Goal: Task Accomplishment & Management: Use online tool/utility

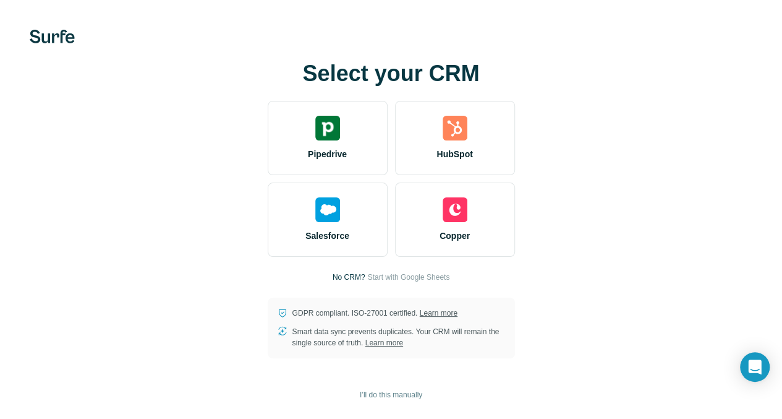
scroll to position [1, 0]
click at [360, 390] on span "I’ll do this manually" at bounding box center [391, 394] width 62 height 11
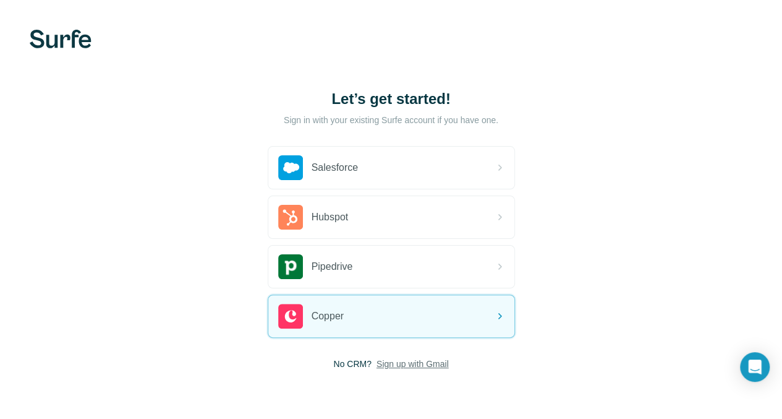
click at [377, 363] on span "Sign up with Gmail" at bounding box center [413, 364] width 72 height 12
click at [268, 385] on button "Sign up with Google" at bounding box center [391, 394] width 247 height 25
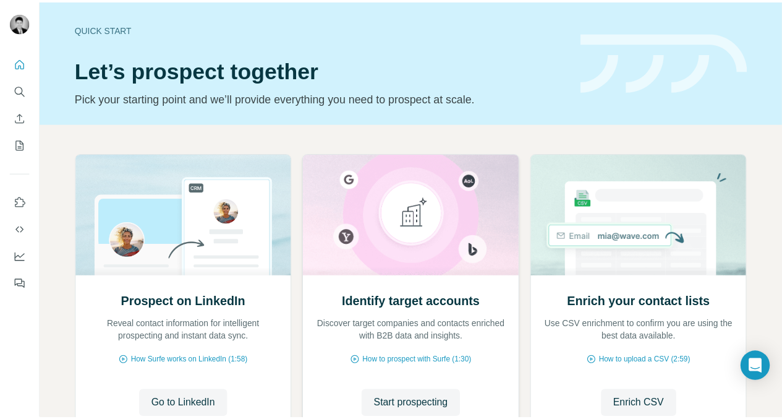
scroll to position [101, 0]
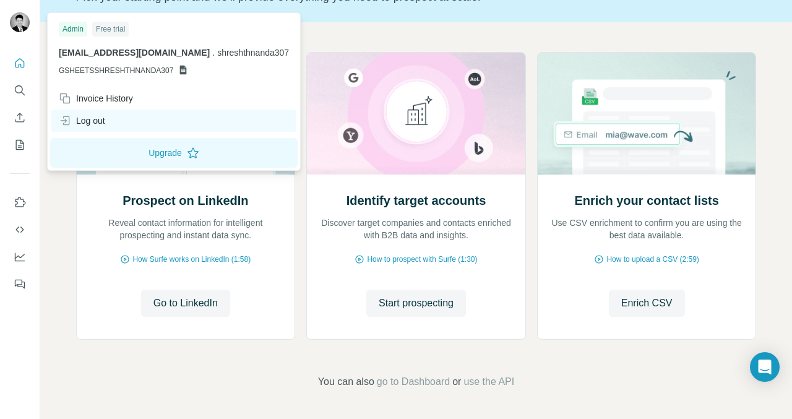
click at [93, 122] on div "Log out" at bounding box center [82, 120] width 46 height 12
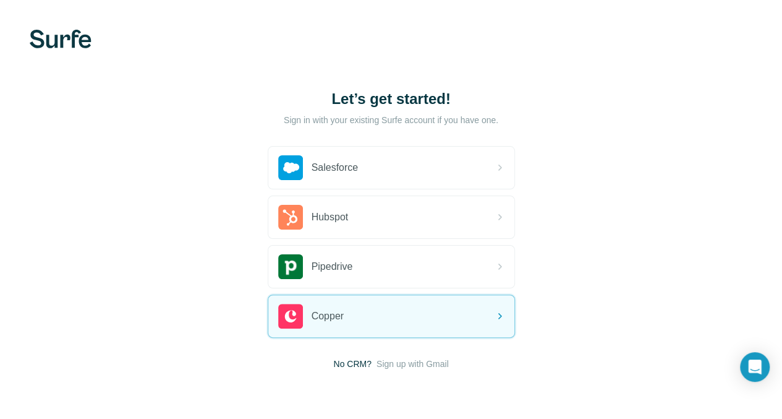
scroll to position [38, 0]
